Goal: Information Seeking & Learning: Find specific fact

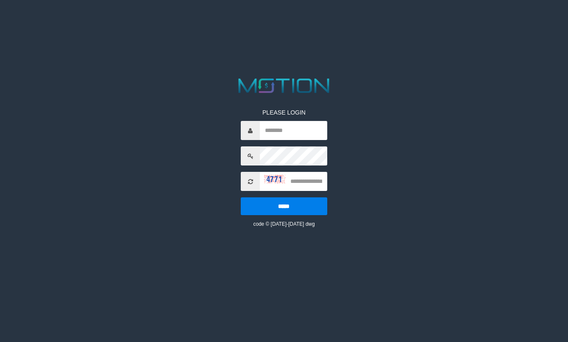
drag, startPoint x: 343, startPoint y: 114, endPoint x: 358, endPoint y: 111, distance: 14.6
click at [343, 114] on div "PLEASE LOGIN ***** code © 2012-2018 dwg" at bounding box center [284, 152] width 297 height 152
click at [275, 125] on input "text" at bounding box center [293, 130] width 67 height 19
type input "**********"
type input "****"
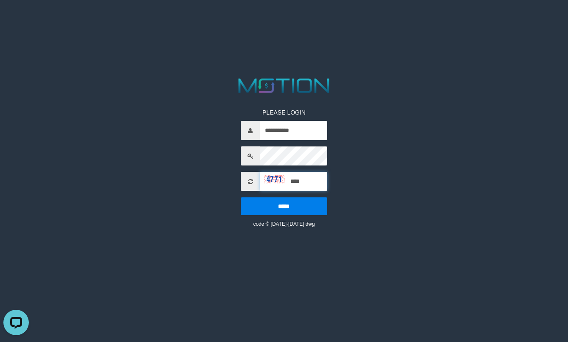
click at [241, 197] on input "*****" at bounding box center [284, 206] width 86 height 18
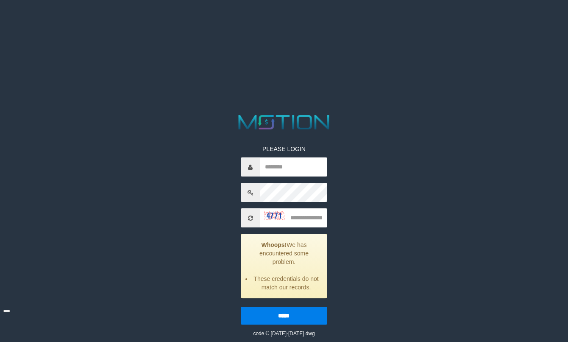
drag, startPoint x: 334, startPoint y: 139, endPoint x: 345, endPoint y: 134, distance: 12.5
click at [335, 139] on div "PLEASE LOGIN Whoops! We has encountered some problem. These credentials do not …" at bounding box center [284, 224] width 297 height 225
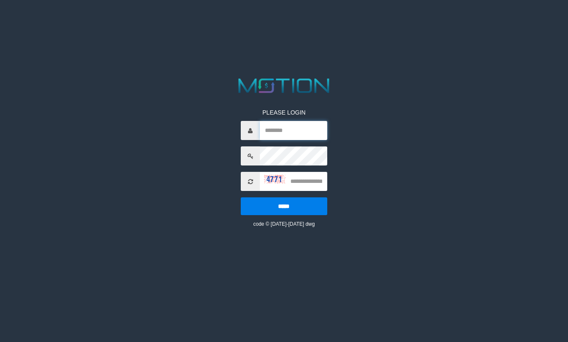
click at [290, 132] on input "text" at bounding box center [293, 130] width 67 height 19
type input "**********"
type input "****"
click at [241, 197] on input "*****" at bounding box center [284, 206] width 86 height 18
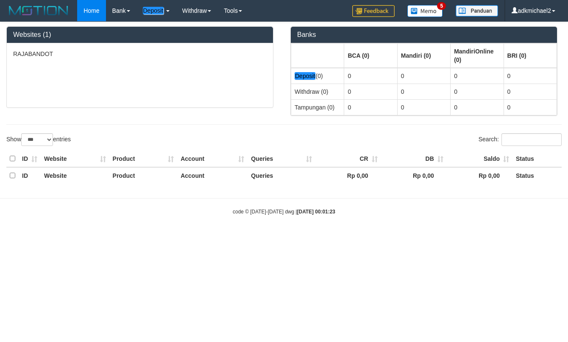
select select "***"
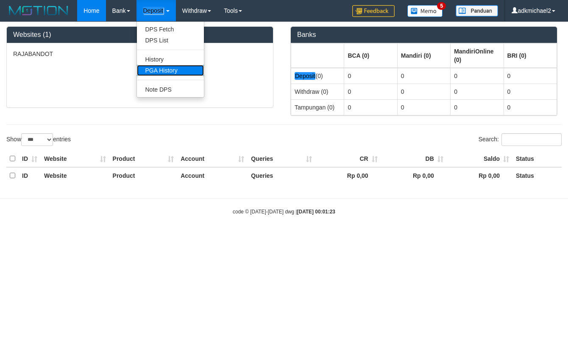
click at [173, 70] on link "PGA History" at bounding box center [170, 70] width 67 height 11
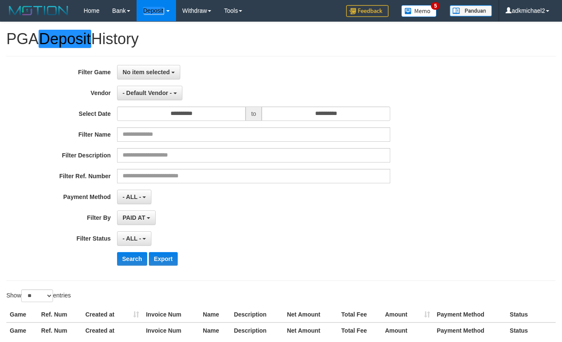
select select
select select "**"
drag, startPoint x: 163, startPoint y: 75, endPoint x: 159, endPoint y: 91, distance: 16.1
click at [163, 75] on button "No item selected" at bounding box center [148, 72] width 63 height 14
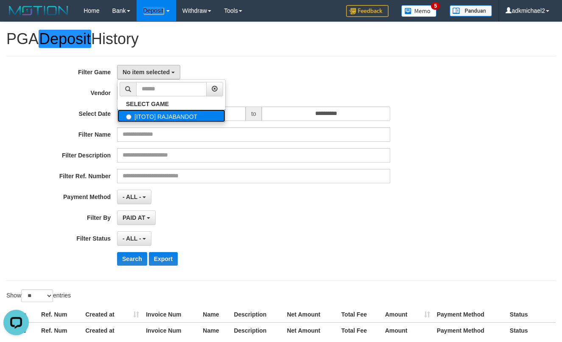
click at [175, 117] on label "[ITOTO] RAJABANDOT" at bounding box center [171, 115] width 108 height 13
select select "***"
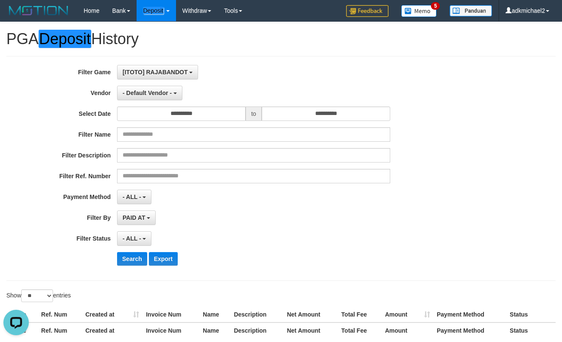
scroll to position [8, 0]
click at [197, 117] on input "**********" at bounding box center [181, 113] width 128 height 14
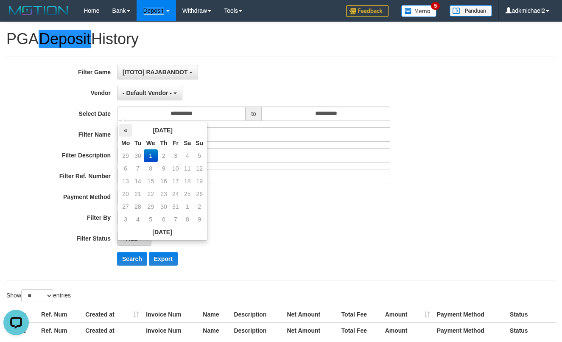
click at [128, 130] on th "«" at bounding box center [125, 130] width 13 height 13
click at [139, 217] on td "30" at bounding box center [138, 219] width 12 height 13
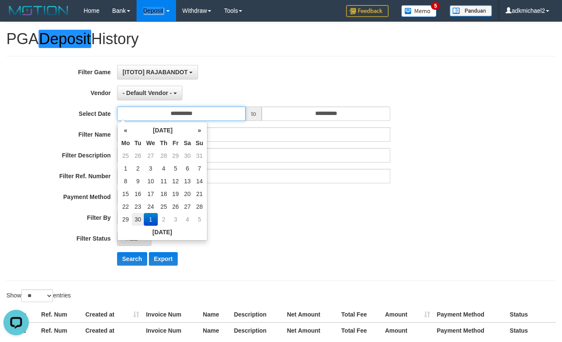
type input "**********"
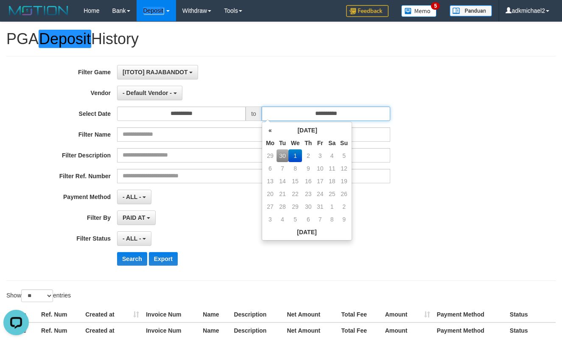
click at [320, 113] on input "**********" at bounding box center [326, 113] width 128 height 14
click at [281, 156] on td "30" at bounding box center [282, 155] width 12 height 13
type input "**********"
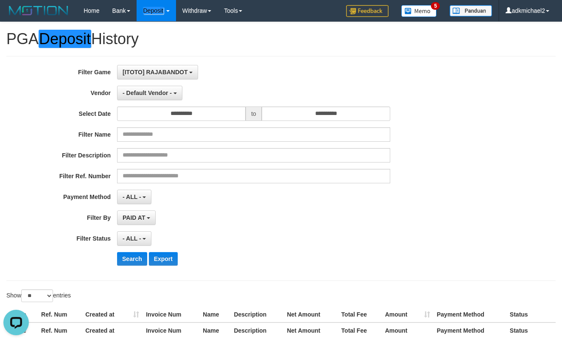
click at [316, 80] on div "**********" at bounding box center [234, 168] width 468 height 207
click at [145, 91] on span "- Default Vendor -" at bounding box center [147, 92] width 49 height 7
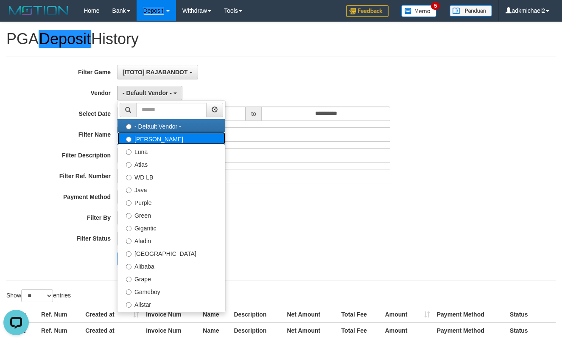
click at [140, 136] on label "Lucy" at bounding box center [171, 138] width 108 height 13
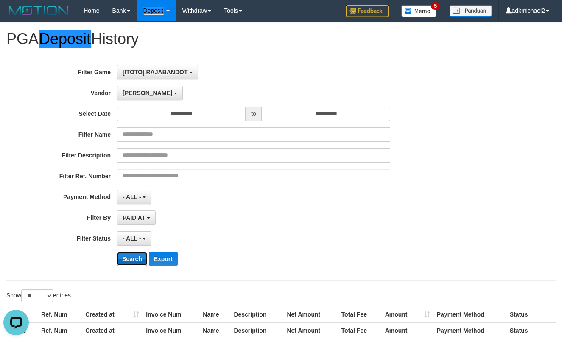
click at [122, 259] on button "Search" at bounding box center [132, 259] width 30 height 14
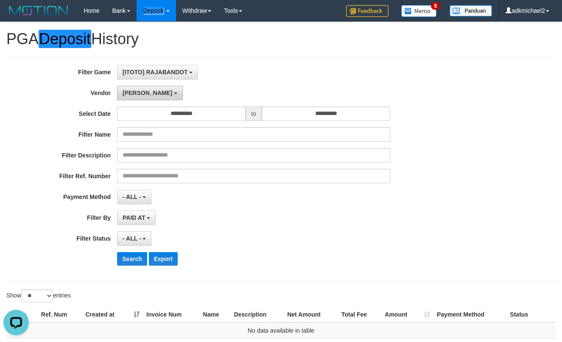
click at [134, 92] on span "Lucy" at bounding box center [148, 92] width 50 height 7
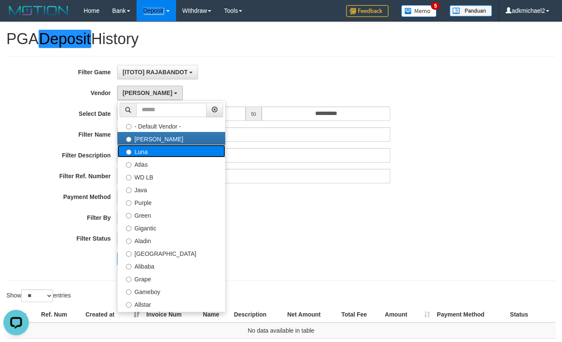
click at [150, 154] on label "Luna" at bounding box center [171, 151] width 108 height 13
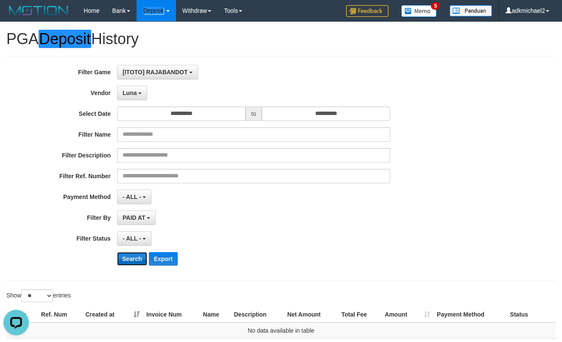
click at [121, 259] on button "Search" at bounding box center [132, 259] width 30 height 14
click at [139, 93] on b "button" at bounding box center [139, 93] width 3 height 2
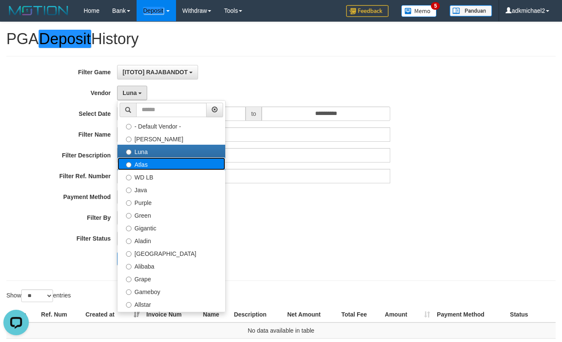
click at [141, 162] on label "Atlas" at bounding box center [171, 163] width 108 height 13
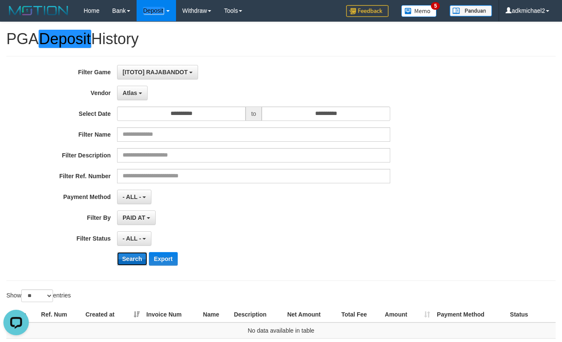
click at [129, 262] on button "Search" at bounding box center [132, 259] width 30 height 14
click at [135, 97] on button "Atlas" at bounding box center [132, 93] width 31 height 14
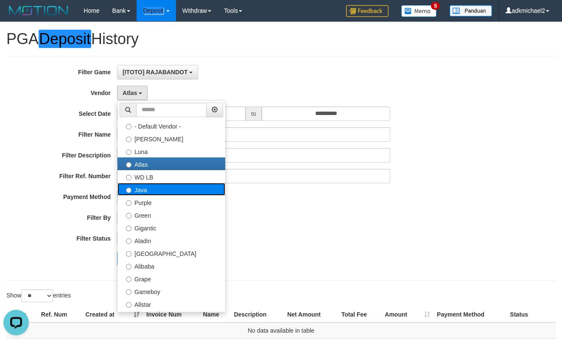
click at [144, 189] on label "Java" at bounding box center [171, 189] width 108 height 13
select select "**********"
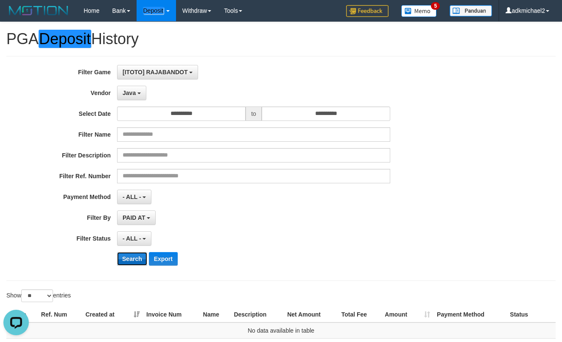
click at [124, 258] on button "Search" at bounding box center [132, 259] width 30 height 14
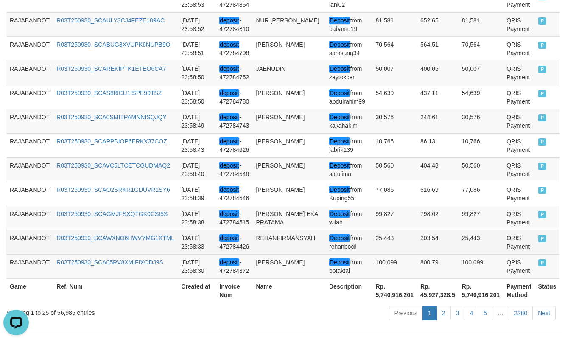
scroll to position [694, 0]
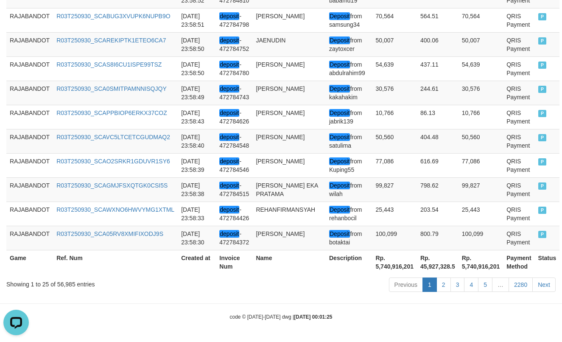
click at [385, 267] on th "Rp. 5,740,916,201" at bounding box center [394, 262] width 45 height 24
copy th "5,740,916,201"
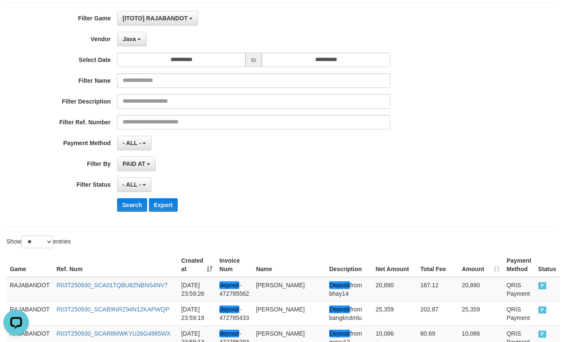
scroll to position [0, 0]
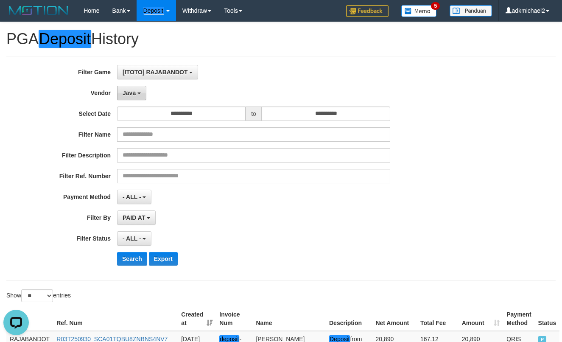
click at [129, 94] on span "Java" at bounding box center [129, 92] width 13 height 7
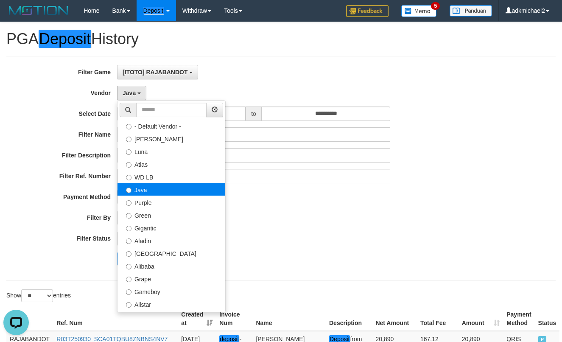
click at [148, 194] on label "Java" at bounding box center [171, 189] width 108 height 13
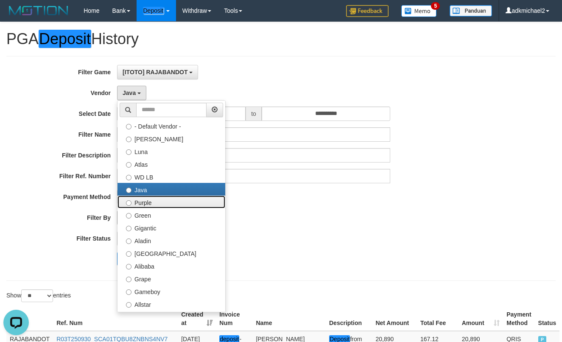
drag, startPoint x: 134, startPoint y: 203, endPoint x: 136, endPoint y: 214, distance: 11.6
click at [134, 203] on label "Purple" at bounding box center [171, 201] width 108 height 13
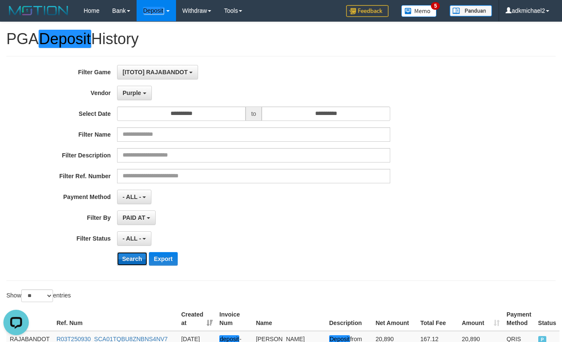
click at [131, 256] on button "Search" at bounding box center [132, 259] width 30 height 14
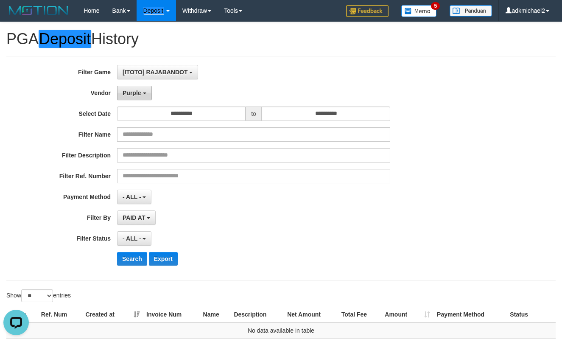
click at [142, 96] on button "Purple" at bounding box center [134, 93] width 34 height 14
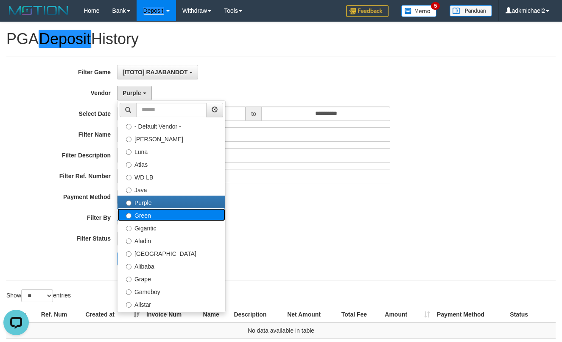
click at [142, 215] on label "Green" at bounding box center [171, 214] width 108 height 13
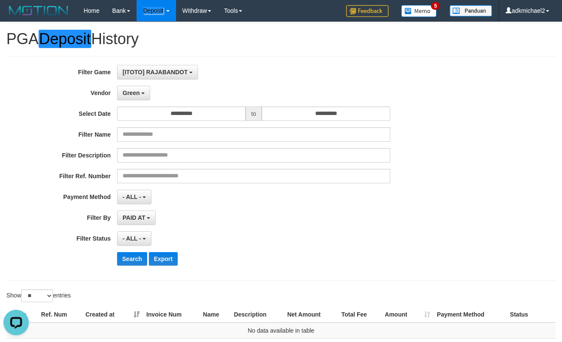
click at [130, 269] on div "**********" at bounding box center [234, 168] width 468 height 207
click at [130, 261] on button "Search" at bounding box center [132, 259] width 30 height 14
click at [132, 92] on span "Green" at bounding box center [131, 92] width 17 height 7
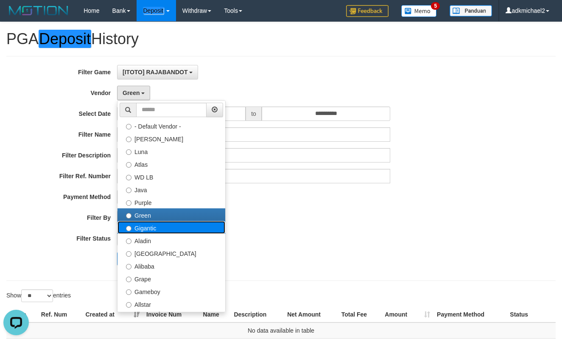
click at [153, 225] on label "Gigantic" at bounding box center [171, 227] width 108 height 13
select select "**********"
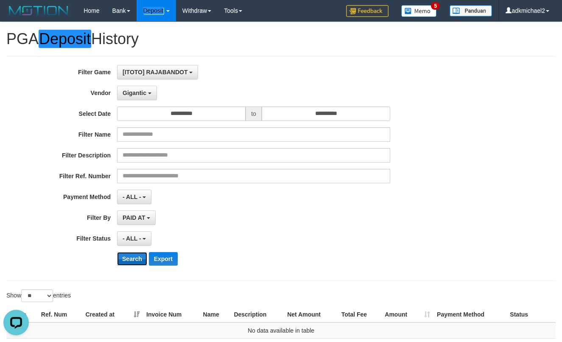
click at [142, 258] on button "Search" at bounding box center [132, 259] width 30 height 14
click at [143, 92] on span "Gigantic" at bounding box center [135, 92] width 24 height 7
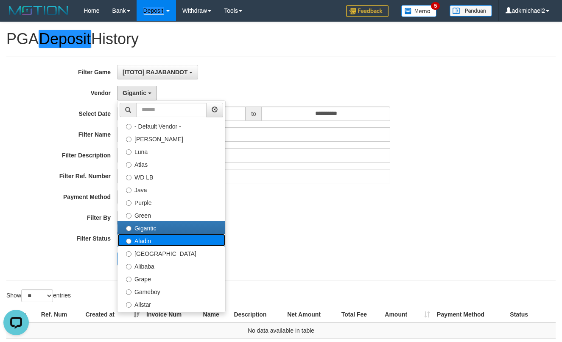
click at [152, 244] on label "Aladin" at bounding box center [171, 240] width 108 height 13
select select "**********"
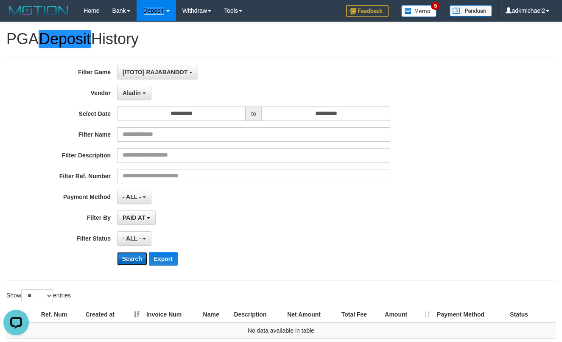
click at [131, 262] on button "Search" at bounding box center [132, 259] width 30 height 14
click at [136, 92] on span "Aladin" at bounding box center [132, 92] width 18 height 7
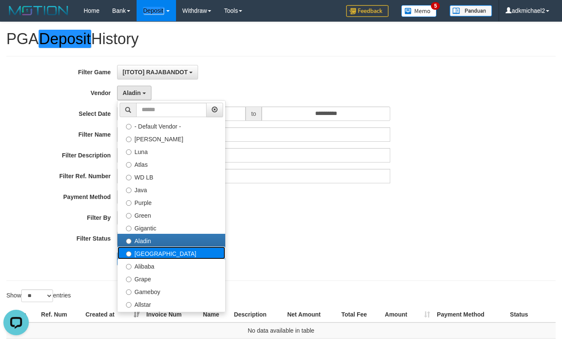
click at [160, 255] on label "Dubai" at bounding box center [171, 252] width 108 height 13
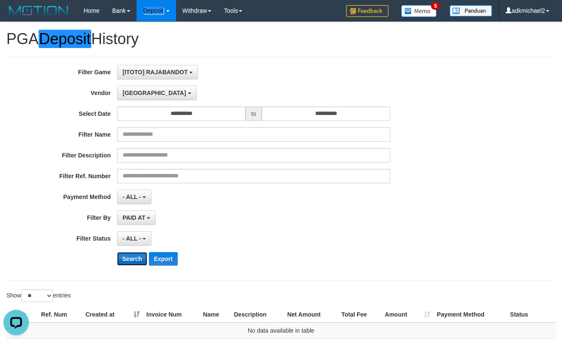
click at [133, 259] on button "Search" at bounding box center [132, 259] width 30 height 14
click at [137, 89] on span "Dubai" at bounding box center [155, 92] width 64 height 7
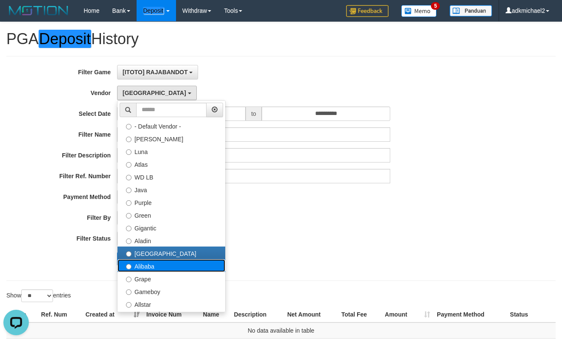
click at [136, 264] on label "Alibaba" at bounding box center [171, 265] width 108 height 13
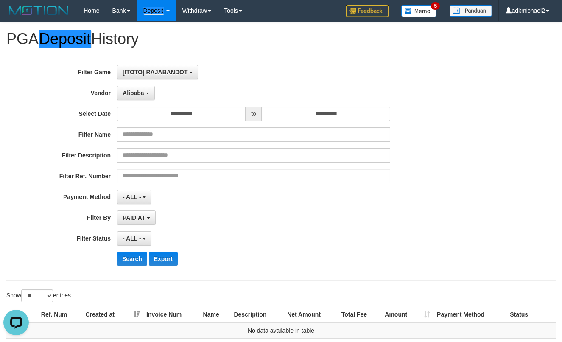
click at [128, 251] on div "**********" at bounding box center [234, 168] width 468 height 207
click at [128, 257] on button "Search" at bounding box center [132, 259] width 30 height 14
click at [137, 94] on span "Alibaba" at bounding box center [134, 92] width 22 height 7
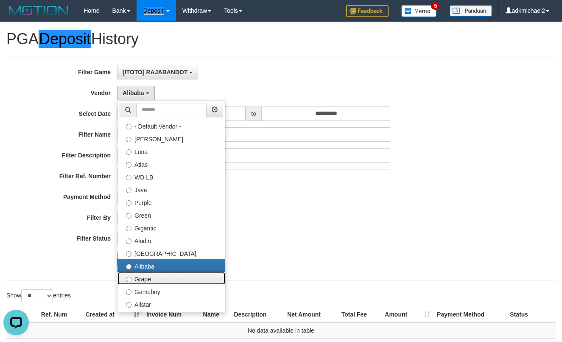
click at [142, 276] on label "Grape" at bounding box center [171, 278] width 108 height 13
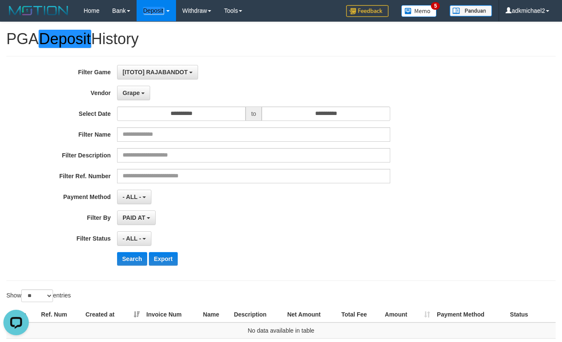
click at [135, 266] on div "**********" at bounding box center [234, 168] width 468 height 207
click at [132, 261] on button "Search" at bounding box center [132, 259] width 30 height 14
click at [139, 82] on div "**********" at bounding box center [234, 168] width 468 height 207
click at [142, 89] on button "Grape" at bounding box center [133, 93] width 33 height 14
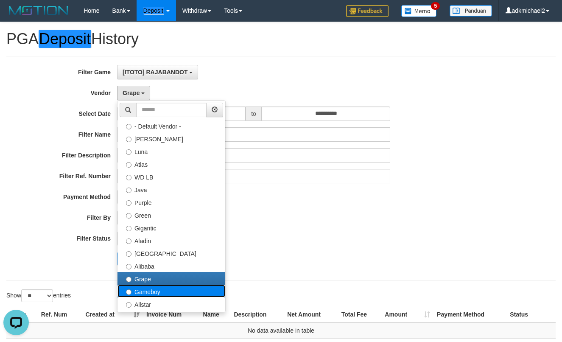
click at [156, 289] on label "Gameboy" at bounding box center [171, 290] width 108 height 13
select select "**********"
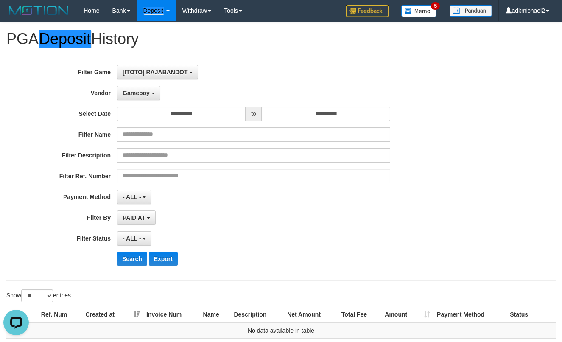
click at [138, 266] on div "**********" at bounding box center [234, 168] width 468 height 207
click at [138, 260] on button "Search" at bounding box center [132, 259] width 30 height 14
click at [136, 95] on span "Gameboy" at bounding box center [136, 92] width 27 height 7
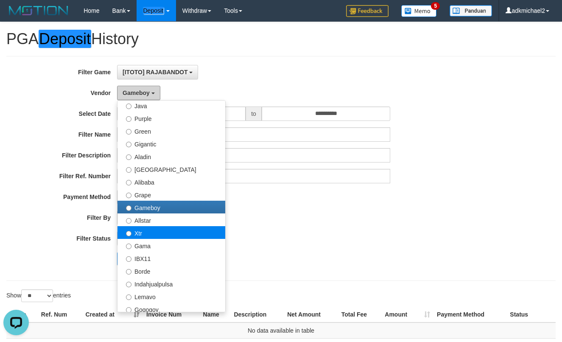
scroll to position [85, 0]
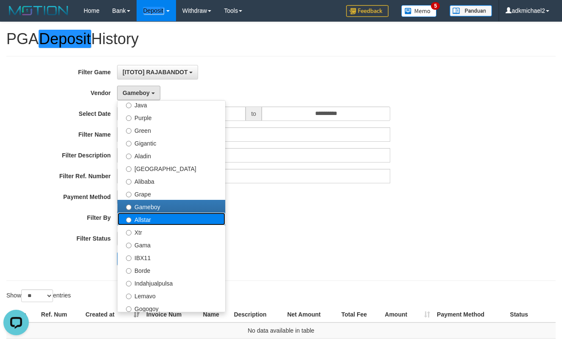
click at [154, 221] on label "Allstar" at bounding box center [171, 218] width 108 height 13
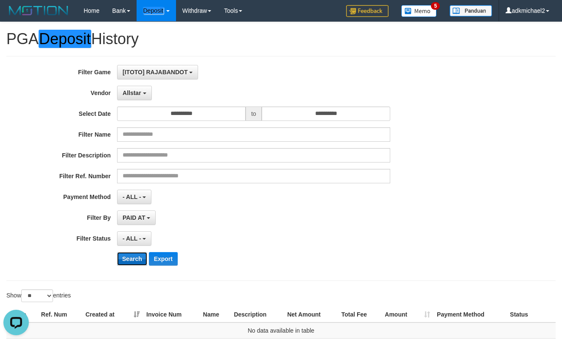
click at [131, 254] on button "Search" at bounding box center [132, 259] width 30 height 14
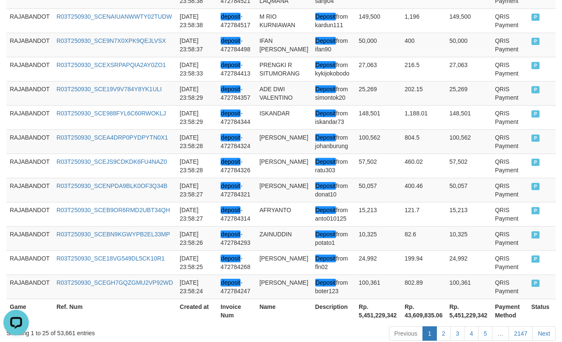
scroll to position [710, 0]
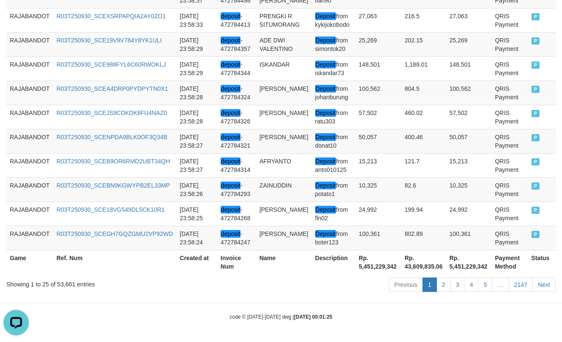
click at [374, 268] on th "Rp. 5,451,229,342" at bounding box center [378, 262] width 46 height 24
copy th "5,451,229,342"
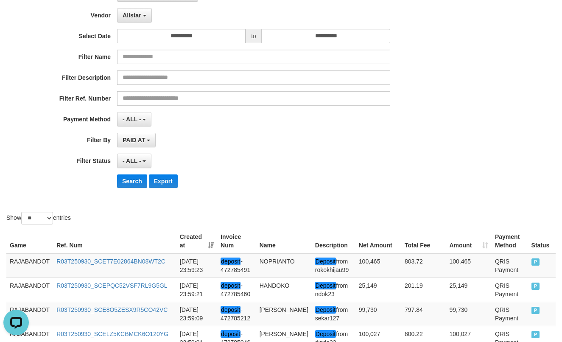
scroll to position [0, 0]
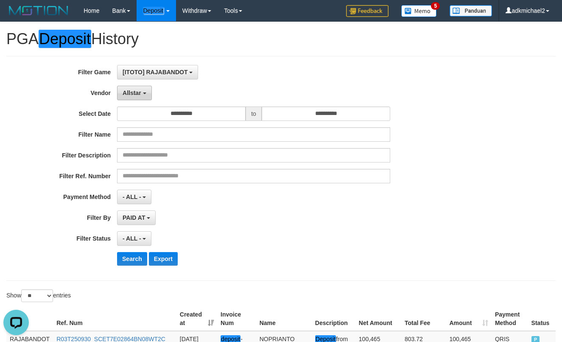
click at [143, 95] on button "Allstar" at bounding box center [134, 93] width 34 height 14
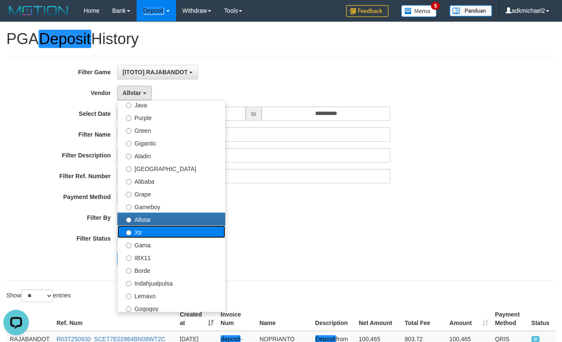
click at [148, 230] on label "Xtr" at bounding box center [171, 231] width 108 height 13
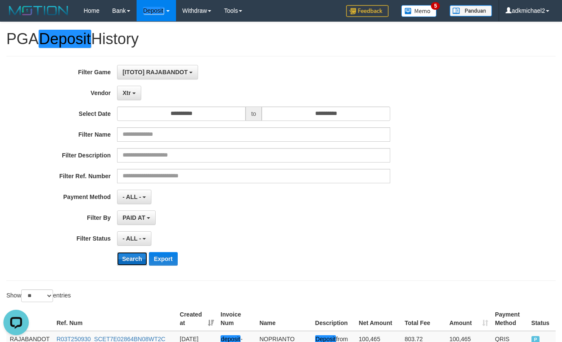
click at [132, 260] on button "Search" at bounding box center [132, 259] width 30 height 14
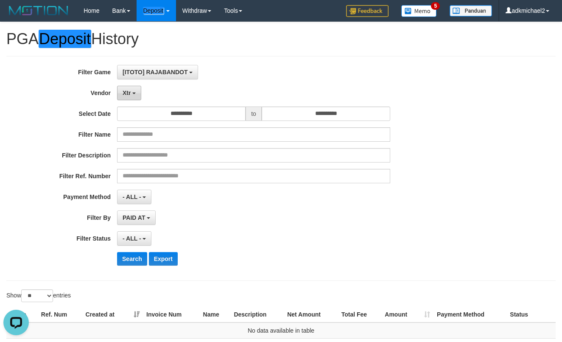
click at [136, 94] on button "Xtr" at bounding box center [129, 93] width 24 height 14
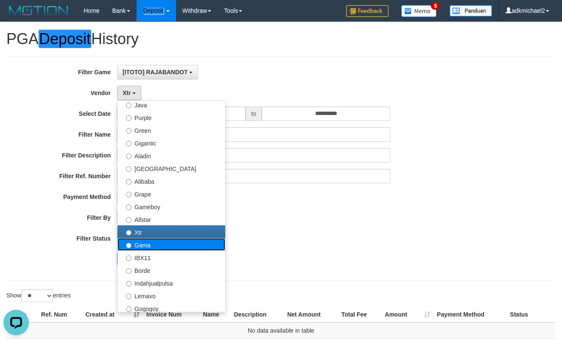
click at [149, 250] on label "Gama" at bounding box center [171, 244] width 108 height 13
select select "**********"
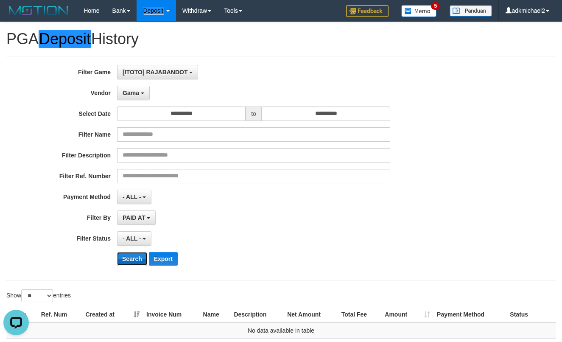
click at [132, 261] on button "Search" at bounding box center [132, 259] width 30 height 14
click at [127, 102] on div "**********" at bounding box center [234, 168] width 468 height 207
click at [130, 93] on span "Gama" at bounding box center [131, 92] width 17 height 7
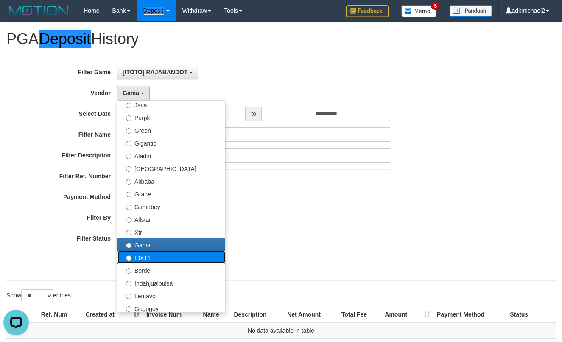
click at [142, 253] on label "IBX11" at bounding box center [171, 257] width 108 height 13
select select "**********"
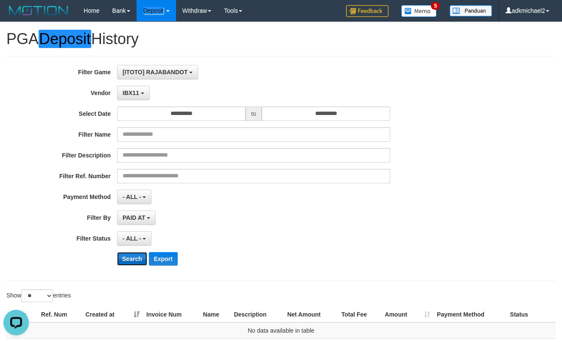
click at [136, 262] on button "Search" at bounding box center [132, 259] width 30 height 14
click at [131, 92] on span "IBX11" at bounding box center [131, 92] width 17 height 7
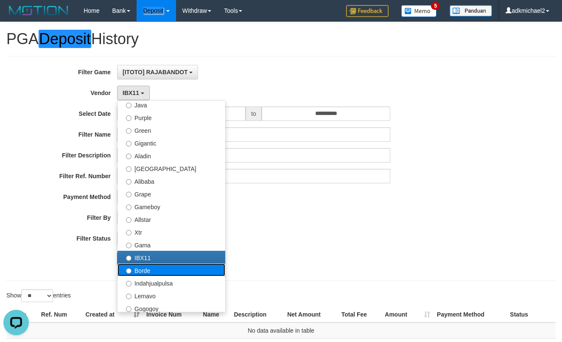
click at [139, 274] on label "Borde" at bounding box center [171, 269] width 108 height 13
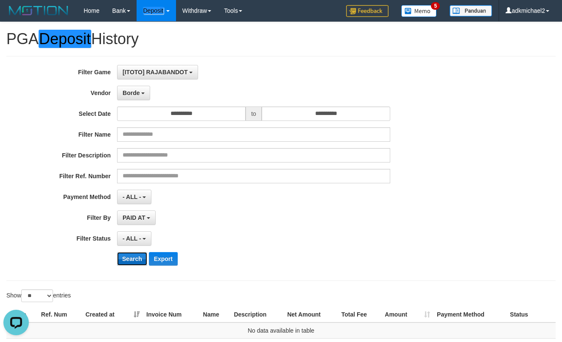
click at [130, 262] on button "Search" at bounding box center [132, 259] width 30 height 14
click at [136, 103] on div "**********" at bounding box center [234, 168] width 468 height 207
click at [137, 94] on span "Borde" at bounding box center [131, 92] width 17 height 7
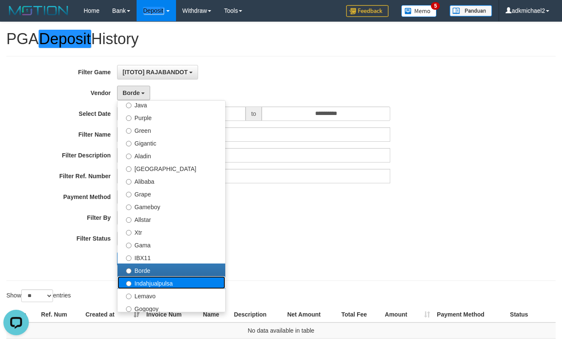
click at [153, 286] on label "Indahjualpulsa" at bounding box center [171, 282] width 108 height 13
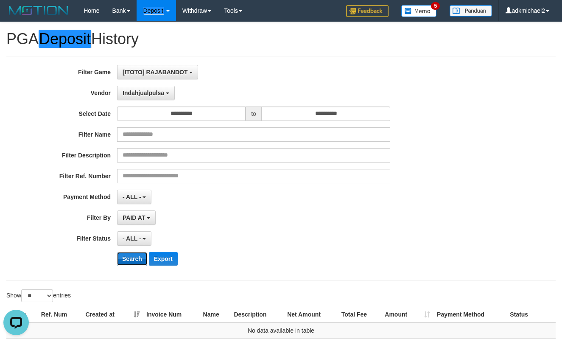
click at [136, 260] on button "Search" at bounding box center [132, 259] width 30 height 14
click at [139, 96] on span "Indahjualpulsa" at bounding box center [144, 92] width 42 height 7
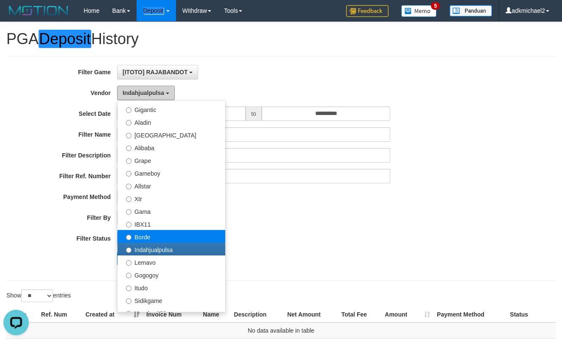
scroll to position [170, 0]
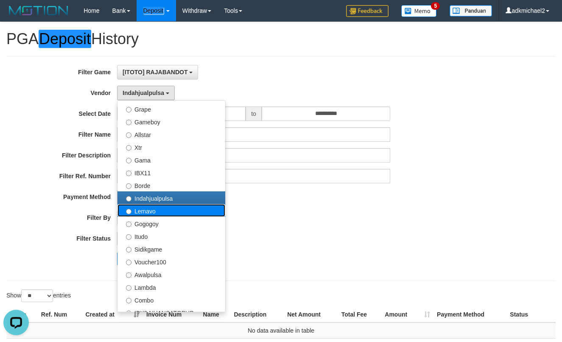
click at [158, 206] on label "Lemavo" at bounding box center [171, 210] width 108 height 13
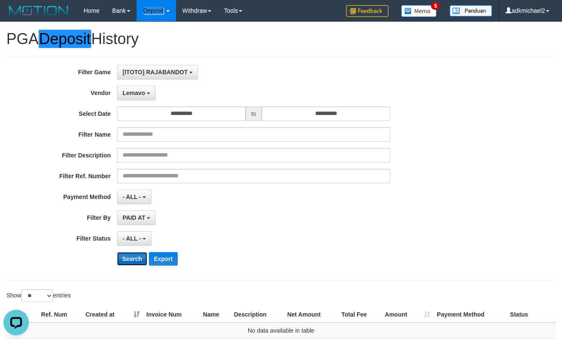
click at [132, 255] on button "Search" at bounding box center [132, 259] width 30 height 14
click at [143, 84] on div "**********" at bounding box center [234, 168] width 468 height 207
drag, startPoint x: 146, startPoint y: 89, endPoint x: 157, endPoint y: 104, distance: 18.8
click at [147, 90] on button "Lemavo" at bounding box center [136, 93] width 39 height 14
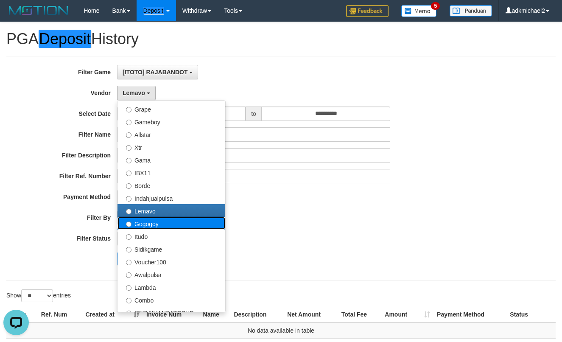
click at [146, 219] on label "Gogogoy" at bounding box center [171, 223] width 108 height 13
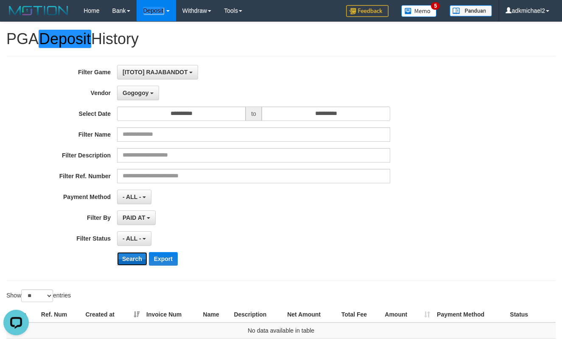
click at [136, 255] on button "Search" at bounding box center [132, 259] width 30 height 14
click at [147, 100] on button "Gogogoy" at bounding box center [138, 93] width 42 height 14
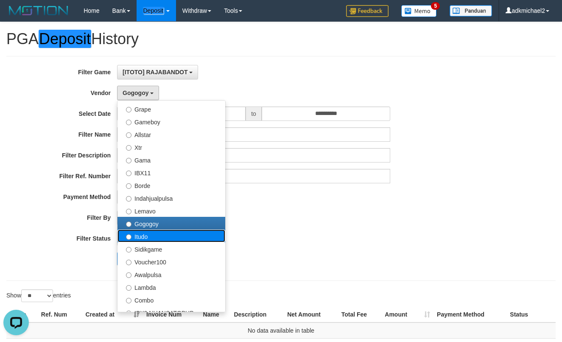
click at [139, 234] on label "Itudo" at bounding box center [171, 235] width 108 height 13
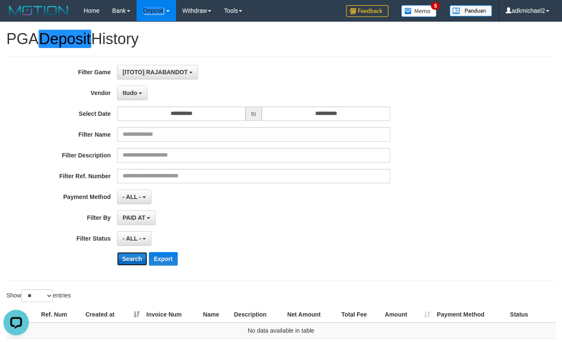
click at [137, 256] on button "Search" at bounding box center [132, 259] width 30 height 14
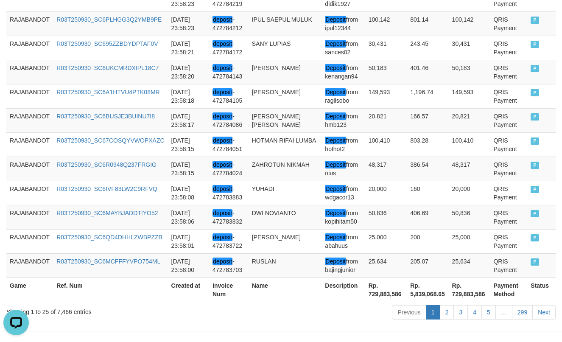
scroll to position [685, 0]
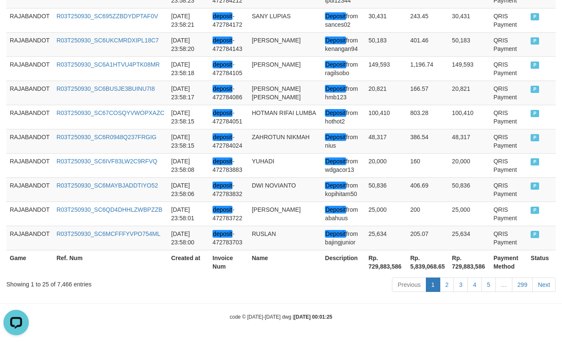
click at [387, 267] on th "Rp. 729,883,586" at bounding box center [386, 262] width 42 height 24
copy th "729,883,586"
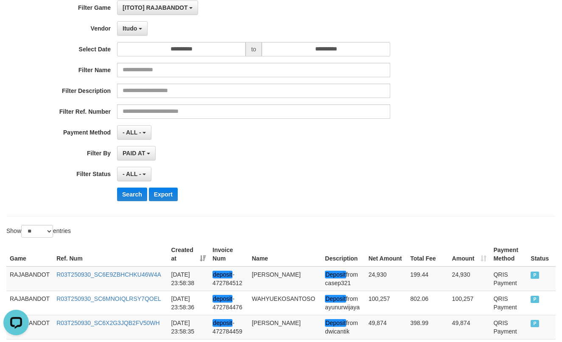
scroll to position [49, 0]
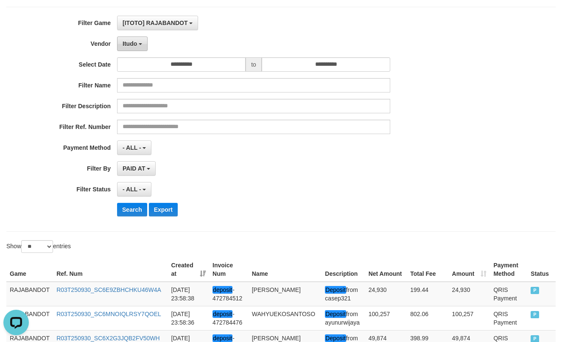
click at [141, 43] on b "button" at bounding box center [140, 44] width 3 height 2
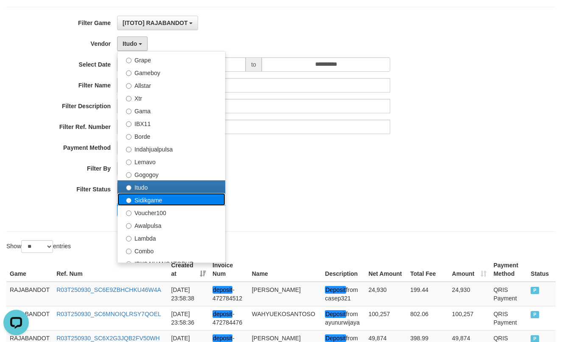
drag, startPoint x: 157, startPoint y: 203, endPoint x: 144, endPoint y: 221, distance: 22.7
click at [157, 203] on label "Sidikgame" at bounding box center [171, 199] width 108 height 13
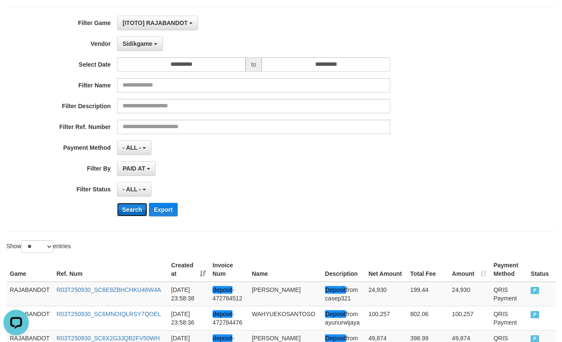
click at [124, 213] on button "Search" at bounding box center [132, 210] width 30 height 14
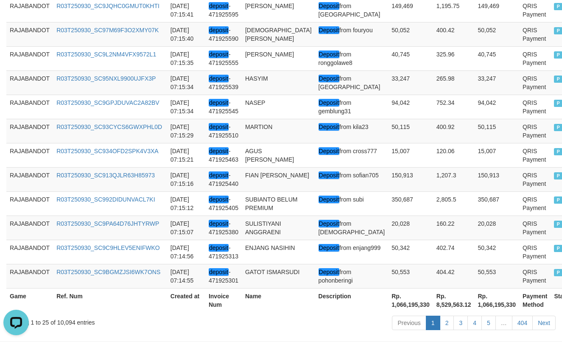
scroll to position [694, 0]
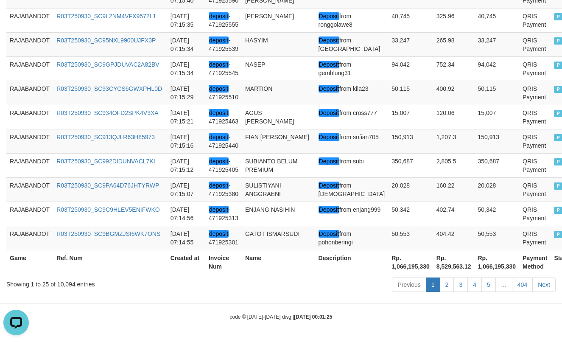
click at [388, 270] on th "Rp. 1,066,195,330" at bounding box center [410, 262] width 45 height 24
copy th "1,066,195,330"
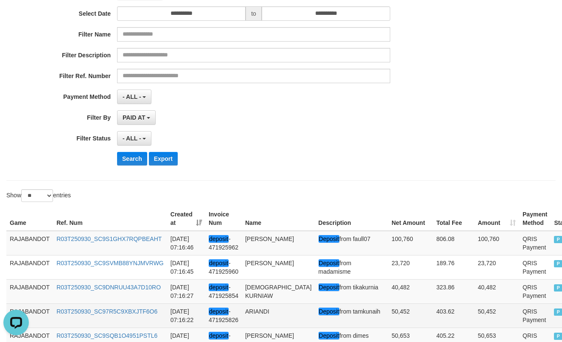
scroll to position [15, 0]
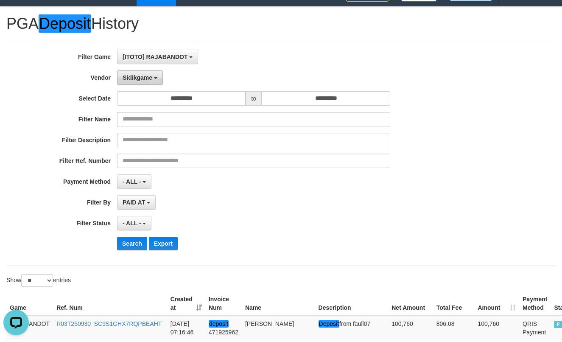
click at [139, 81] on span "Sidikgame" at bounding box center [138, 77] width 30 height 7
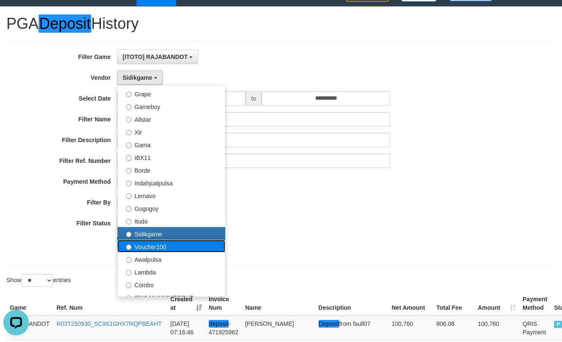
click at [145, 243] on label "Voucher100" at bounding box center [171, 246] width 108 height 13
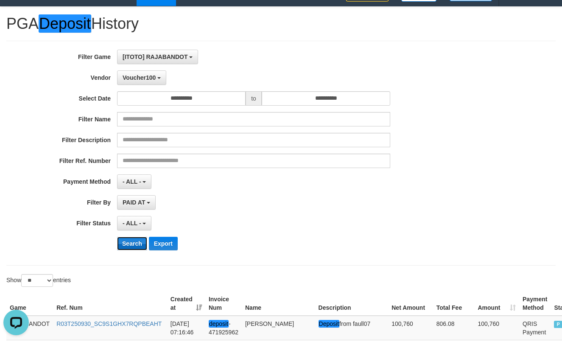
click at [132, 241] on button "Search" at bounding box center [132, 244] width 30 height 14
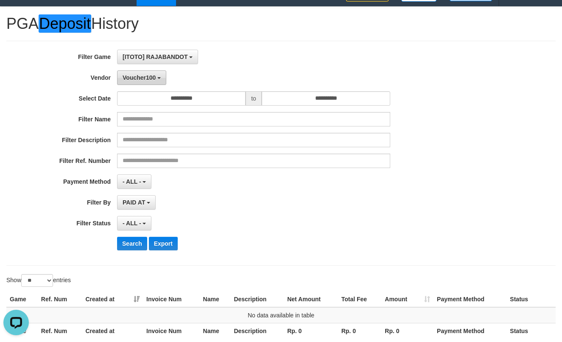
click at [148, 78] on span "Voucher100" at bounding box center [139, 77] width 33 height 7
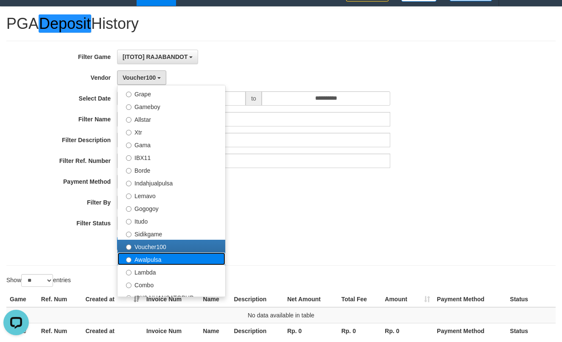
click at [140, 255] on label "Awalpulsa" at bounding box center [171, 258] width 108 height 13
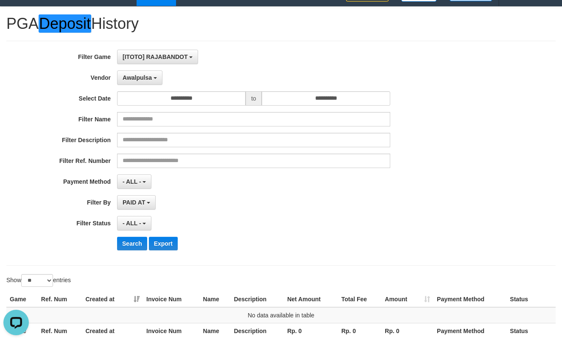
click at [135, 256] on div "**********" at bounding box center [234, 153] width 468 height 207
click at [130, 245] on button "Search" at bounding box center [132, 244] width 30 height 14
click at [152, 87] on div "**********" at bounding box center [234, 153] width 468 height 207
click at [152, 83] on button "Awalpulsa" at bounding box center [139, 77] width 45 height 14
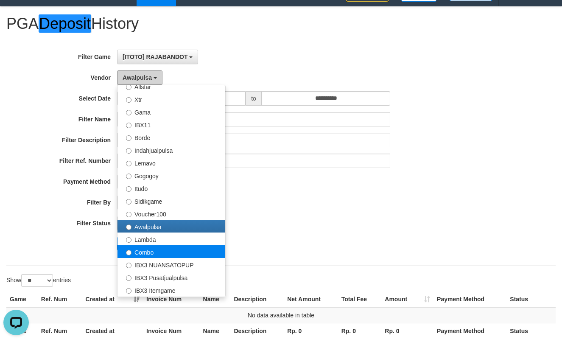
scroll to position [212, 0]
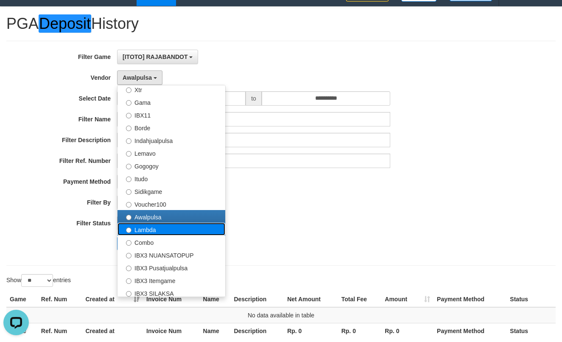
click at [146, 232] on label "Lambda" at bounding box center [171, 229] width 108 height 13
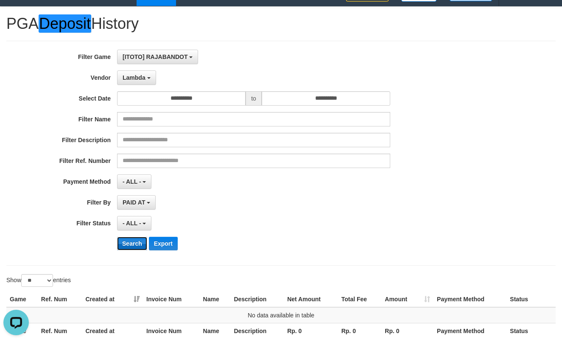
click at [131, 240] on button "Search" at bounding box center [132, 244] width 30 height 14
click at [139, 75] on span "Lambda" at bounding box center [134, 77] width 23 height 7
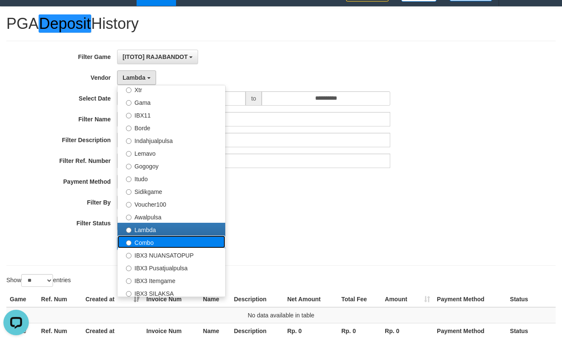
click at [141, 240] on label "Combo" at bounding box center [171, 241] width 108 height 13
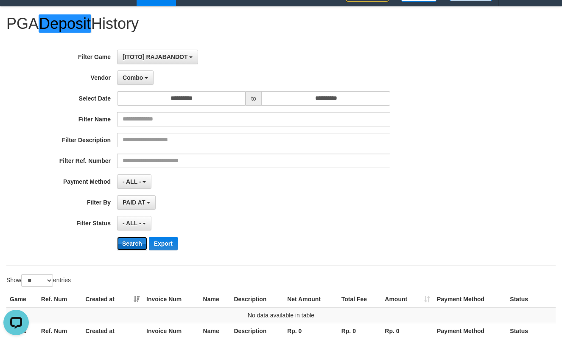
click at [137, 241] on button "Search" at bounding box center [132, 244] width 30 height 14
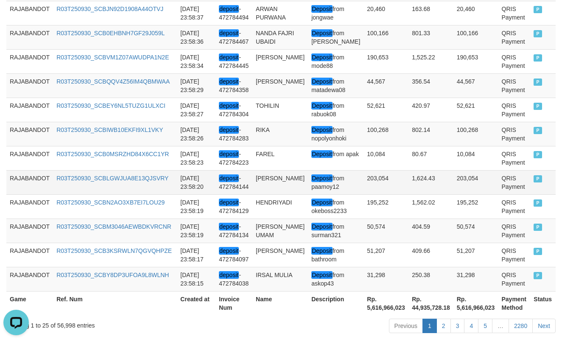
scroll to position [702, 0]
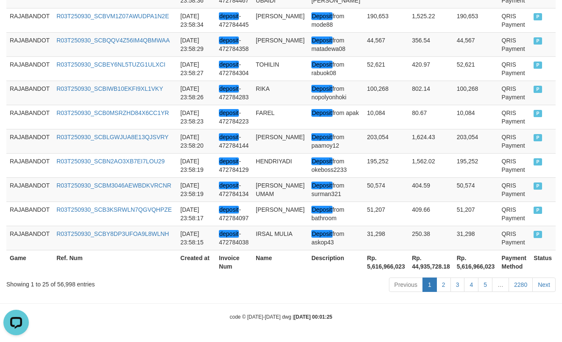
click at [371, 262] on th "Rp. 5,616,966,023" at bounding box center [385, 262] width 45 height 24
copy th "5,616,966,023"
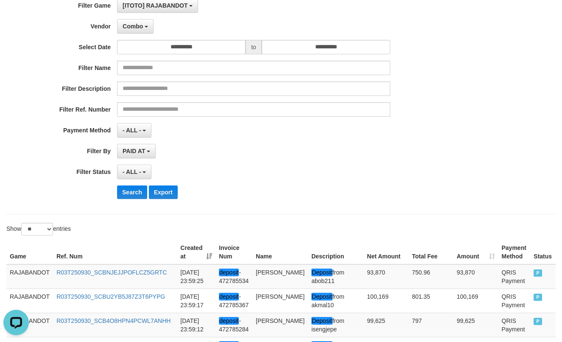
scroll to position [66, 0]
click at [139, 25] on span "Combo" at bounding box center [133, 26] width 20 height 7
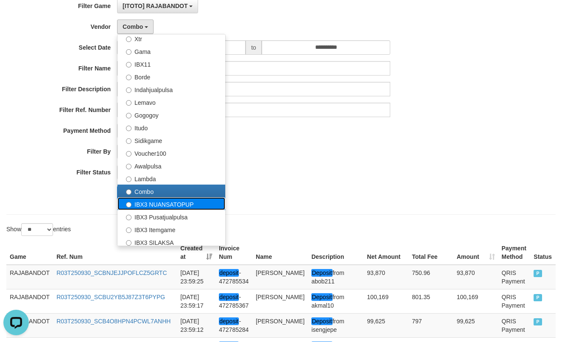
click at [178, 203] on label "IBX3 NUANSATOPUP" at bounding box center [171, 203] width 108 height 13
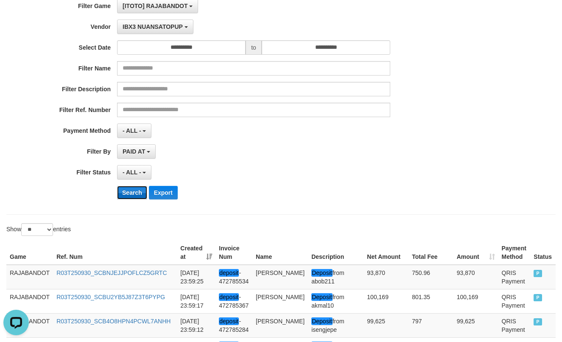
click at [128, 192] on button "Search" at bounding box center [132, 193] width 30 height 14
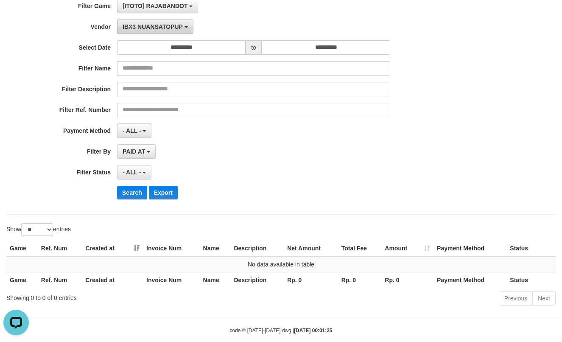
click at [159, 32] on button "IBX3 NUANSATOPUP" at bounding box center [155, 26] width 76 height 14
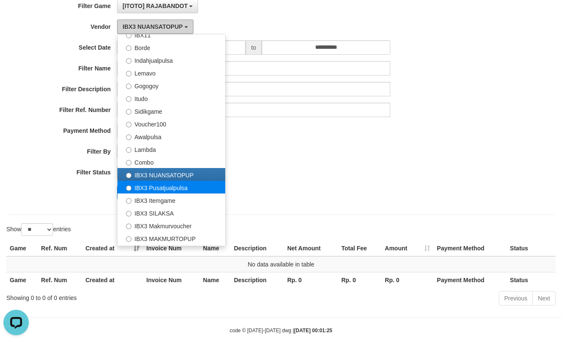
scroll to position [297, 0]
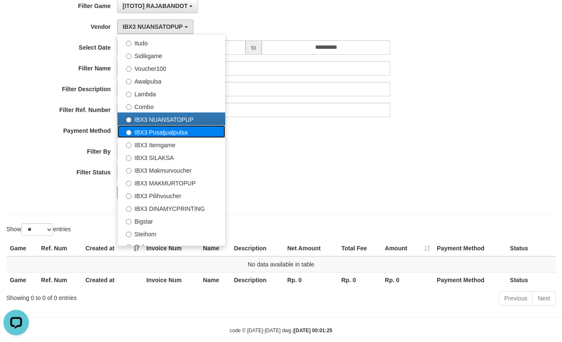
click at [155, 131] on label "IBX3 Pusatjualpulsa" at bounding box center [171, 131] width 108 height 13
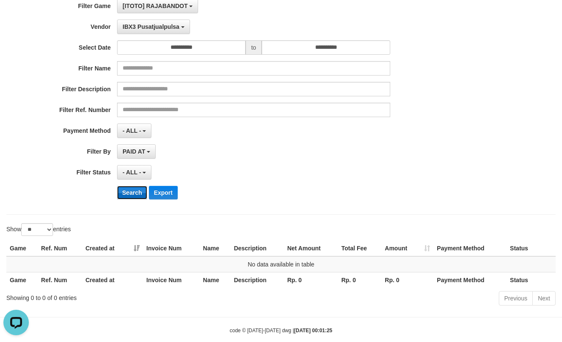
click at [134, 195] on button "Search" at bounding box center [132, 193] width 30 height 14
click at [169, 30] on span "IBX3 Pusatjualpulsa" at bounding box center [151, 26] width 57 height 7
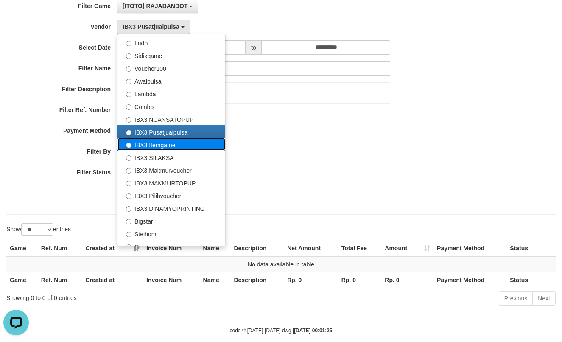
click at [143, 149] on label "IBX3 Itemgame" at bounding box center [171, 144] width 108 height 13
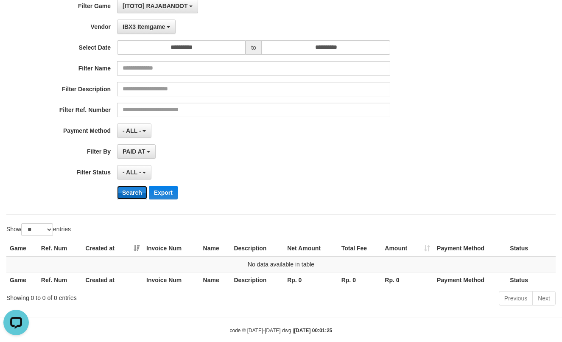
click at [129, 191] on button "Search" at bounding box center [132, 193] width 30 height 14
click at [161, 33] on button "IBX3 Itemgame" at bounding box center [146, 26] width 58 height 14
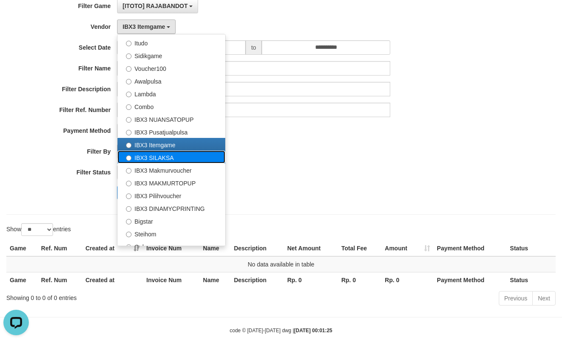
click at [151, 157] on label "IBX3 SILAKSA" at bounding box center [171, 156] width 108 height 13
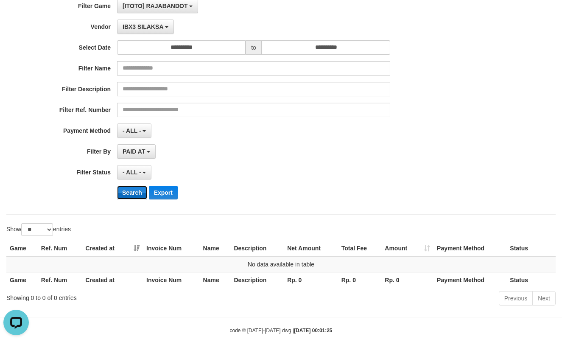
click at [129, 192] on button "Search" at bounding box center [132, 193] width 30 height 14
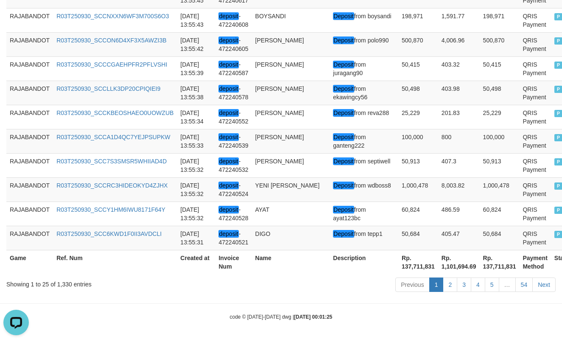
scroll to position [710, 0]
click at [398, 268] on th "Rp. 137,711,831" at bounding box center [418, 262] width 40 height 24
copy th "137,711,831"
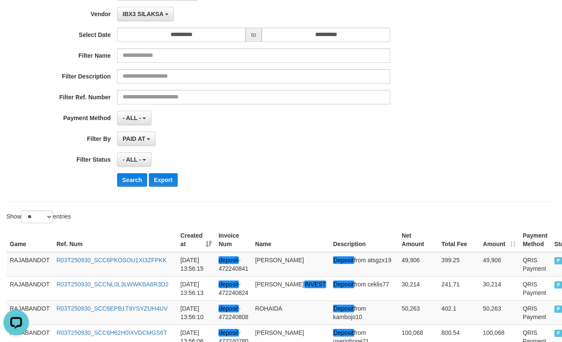
scroll to position [75, 0]
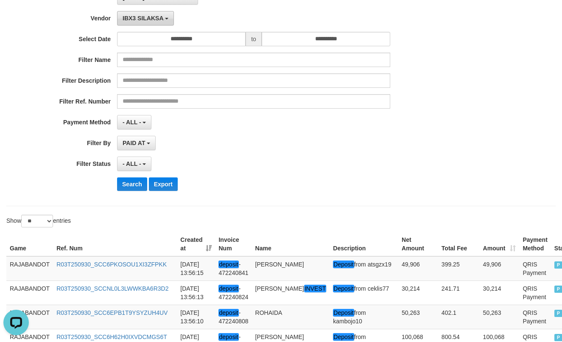
click at [157, 24] on button "IBX3 SILAKSA" at bounding box center [145, 18] width 57 height 14
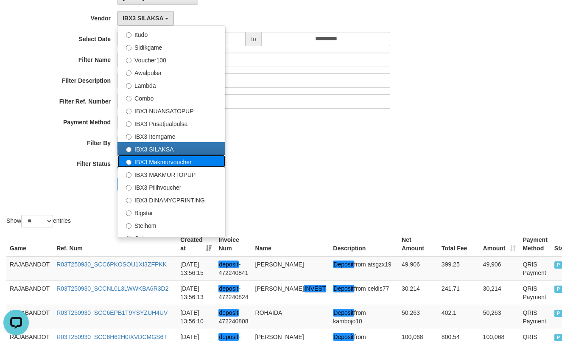
click at [170, 160] on label "IBX3 Makmurvoucher" at bounding box center [171, 161] width 108 height 13
select select "**********"
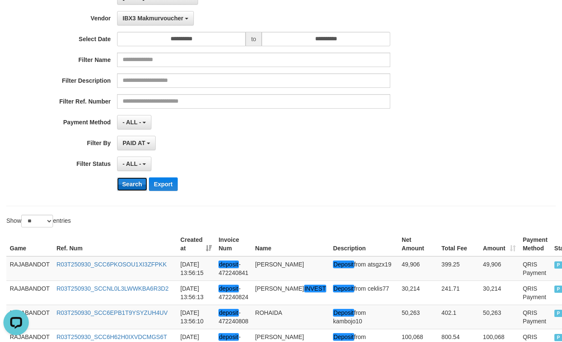
click at [135, 186] on button "Search" at bounding box center [132, 184] width 30 height 14
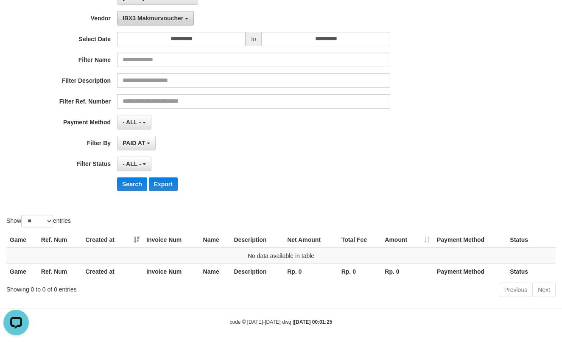
click at [164, 13] on button "IBX3 Makmurvoucher" at bounding box center [155, 18] width 77 height 14
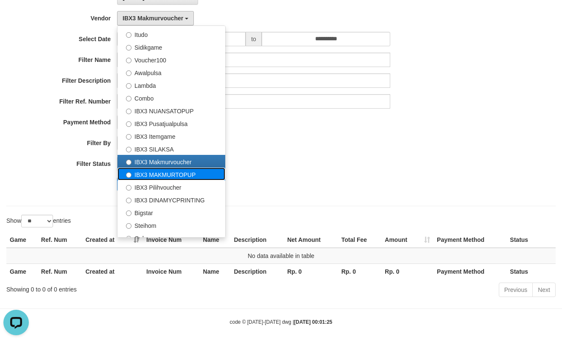
click at [150, 167] on label "IBX3 MAKMURTOPUP" at bounding box center [171, 173] width 108 height 13
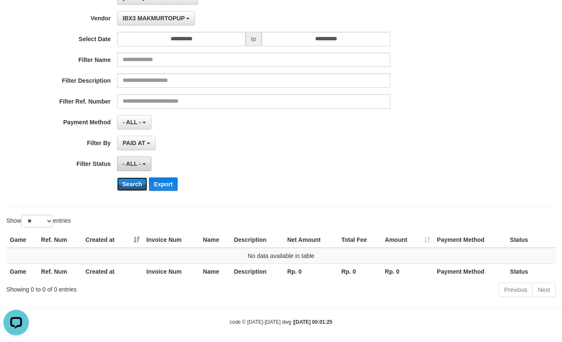
drag, startPoint x: 129, startPoint y: 189, endPoint x: 132, endPoint y: 163, distance: 26.4
click at [129, 189] on button "Search" at bounding box center [132, 184] width 30 height 14
click at [168, 13] on button "IBX3 MAKMURTOPUP" at bounding box center [156, 18] width 78 height 14
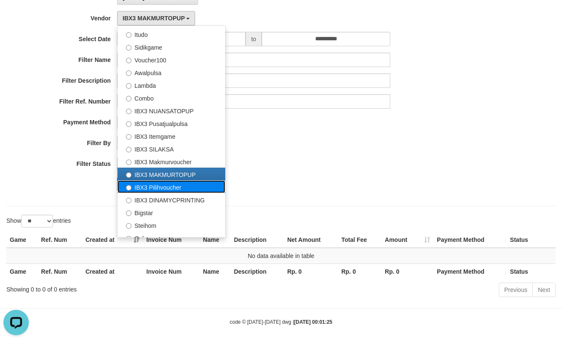
click at [144, 189] on label "IBX3 Pilihvoucher" at bounding box center [171, 186] width 108 height 13
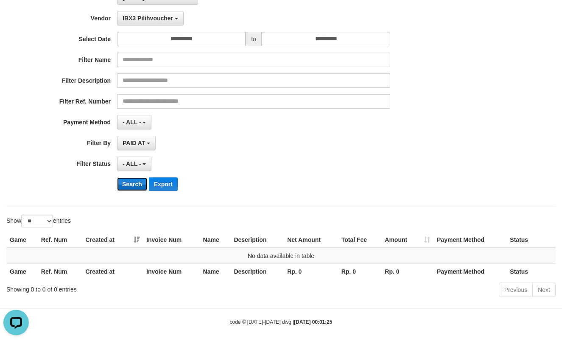
click at [127, 186] on button "Search" at bounding box center [132, 184] width 30 height 14
click at [177, 10] on div "**********" at bounding box center [234, 93] width 468 height 207
click at [174, 16] on button "IBX3 Pilihvoucher" at bounding box center [150, 18] width 67 height 14
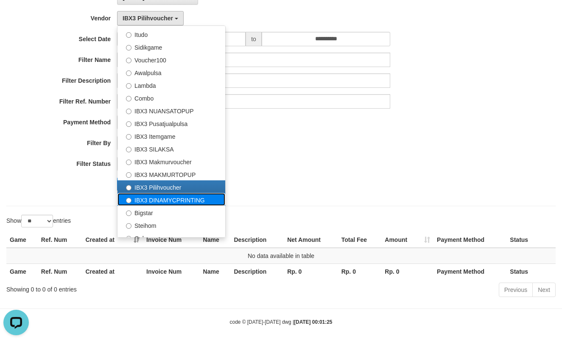
click at [152, 194] on label "IBX3 DINAMYCPRINTING" at bounding box center [171, 199] width 108 height 13
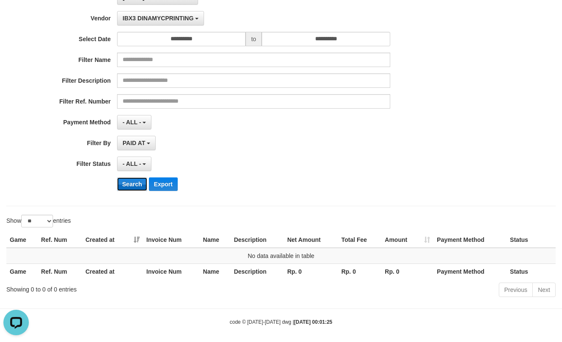
click at [122, 184] on button "Search" at bounding box center [132, 184] width 30 height 14
drag, startPoint x: 153, startPoint y: 28, endPoint x: 161, endPoint y: 19, distance: 12.0
click at [154, 27] on div "**********" at bounding box center [234, 93] width 468 height 207
click at [162, 18] on span "IBX3 DINAMYCPRINTING" at bounding box center [158, 18] width 71 height 7
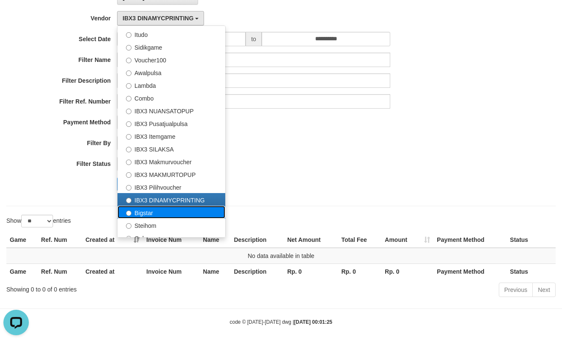
click at [132, 211] on label "Bigstar" at bounding box center [171, 212] width 108 height 13
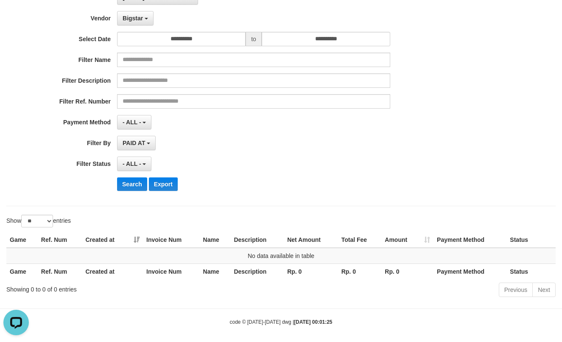
click at [125, 194] on div "**********" at bounding box center [234, 93] width 468 height 207
click at [126, 191] on div "**********" at bounding box center [234, 93] width 468 height 207
click at [130, 183] on button "Search" at bounding box center [132, 184] width 30 height 14
click at [147, 22] on button "Bigstar" at bounding box center [135, 18] width 36 height 14
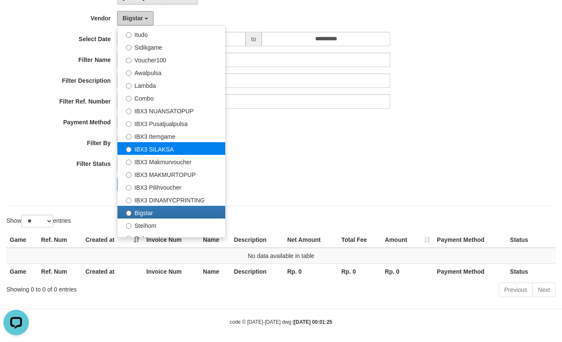
scroll to position [316, 0]
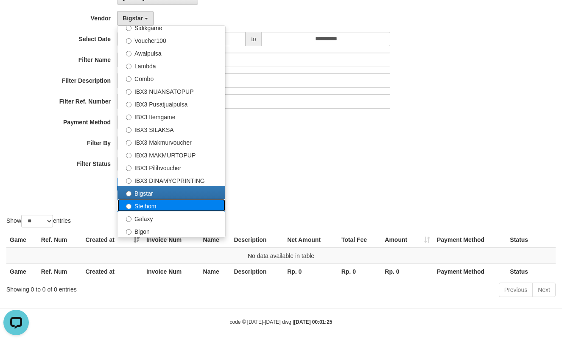
click at [149, 199] on label "Steihom" at bounding box center [171, 205] width 108 height 13
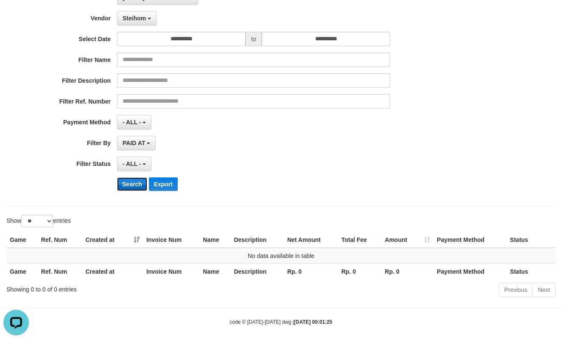
click at [124, 183] on button "Search" at bounding box center [132, 184] width 30 height 14
click at [139, 10] on div "**********" at bounding box center [234, 93] width 468 height 207
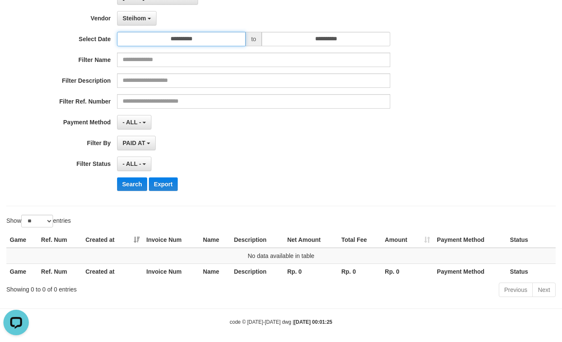
click at [157, 34] on input "**********" at bounding box center [181, 39] width 128 height 14
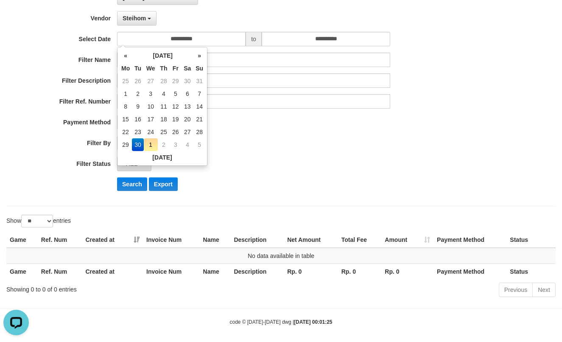
click at [151, 28] on div "**********" at bounding box center [234, 93] width 468 height 207
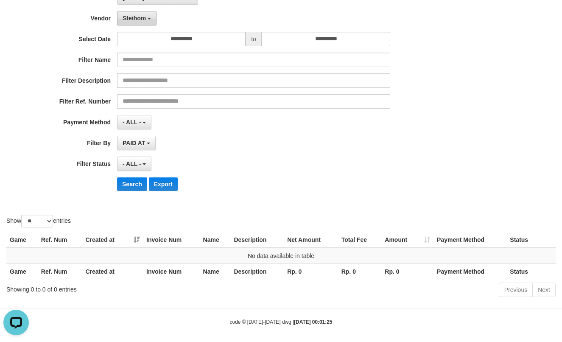
click at [149, 22] on button "Steihom" at bounding box center [136, 18] width 39 height 14
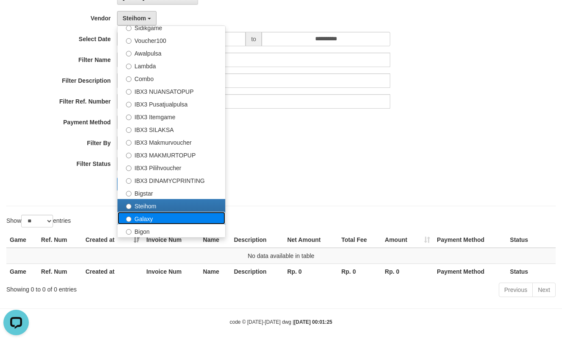
click at [145, 213] on label "Galaxy" at bounding box center [171, 218] width 108 height 13
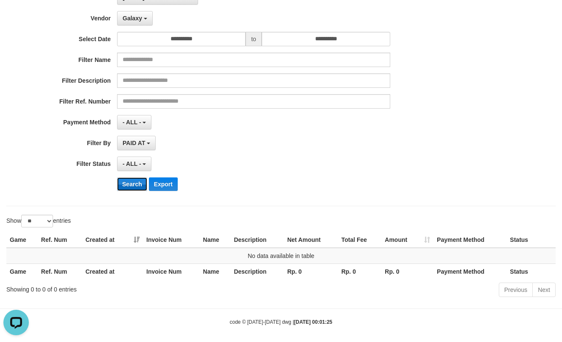
click at [129, 187] on button "Search" at bounding box center [132, 184] width 30 height 14
click at [132, 22] on button "Galaxy" at bounding box center [135, 18] width 36 height 14
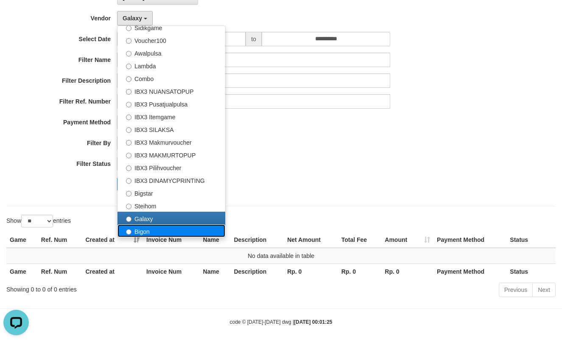
click at [140, 233] on label "Bigon" at bounding box center [171, 230] width 108 height 13
select select "**********"
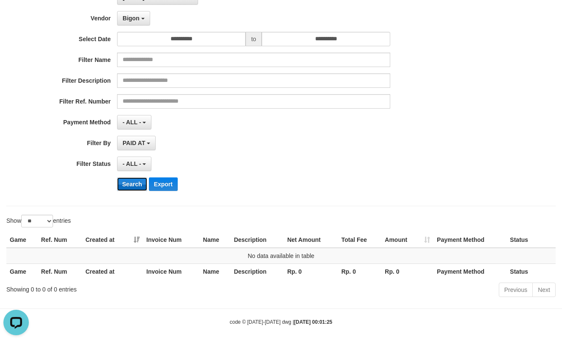
click at [133, 187] on button "Search" at bounding box center [132, 184] width 30 height 14
